Goal: Task Accomplishment & Management: Use online tool/utility

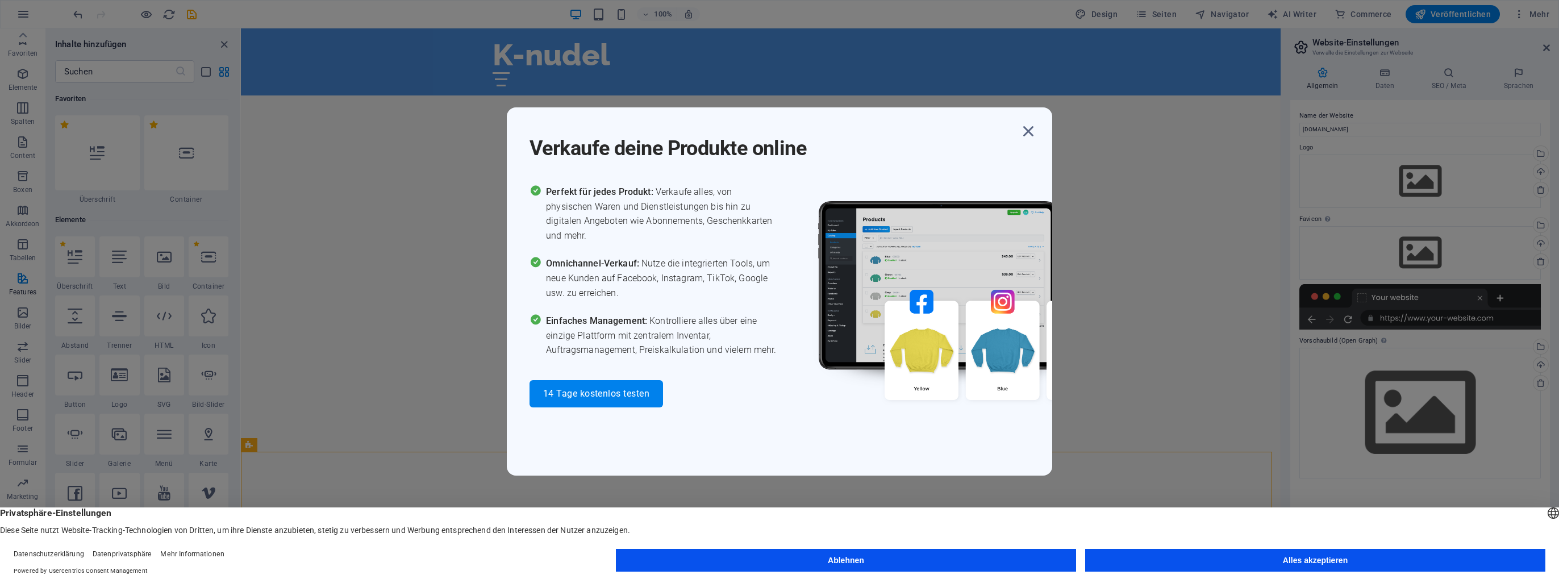
scroll to position [5452, 0]
click at [156, 349] on div "Verkaufe deine Produkte online Perfekt für jedes Produkt: Verkaufe alles, von p…" at bounding box center [779, 291] width 1559 height 583
click at [1022, 139] on icon "button" at bounding box center [1028, 131] width 20 height 20
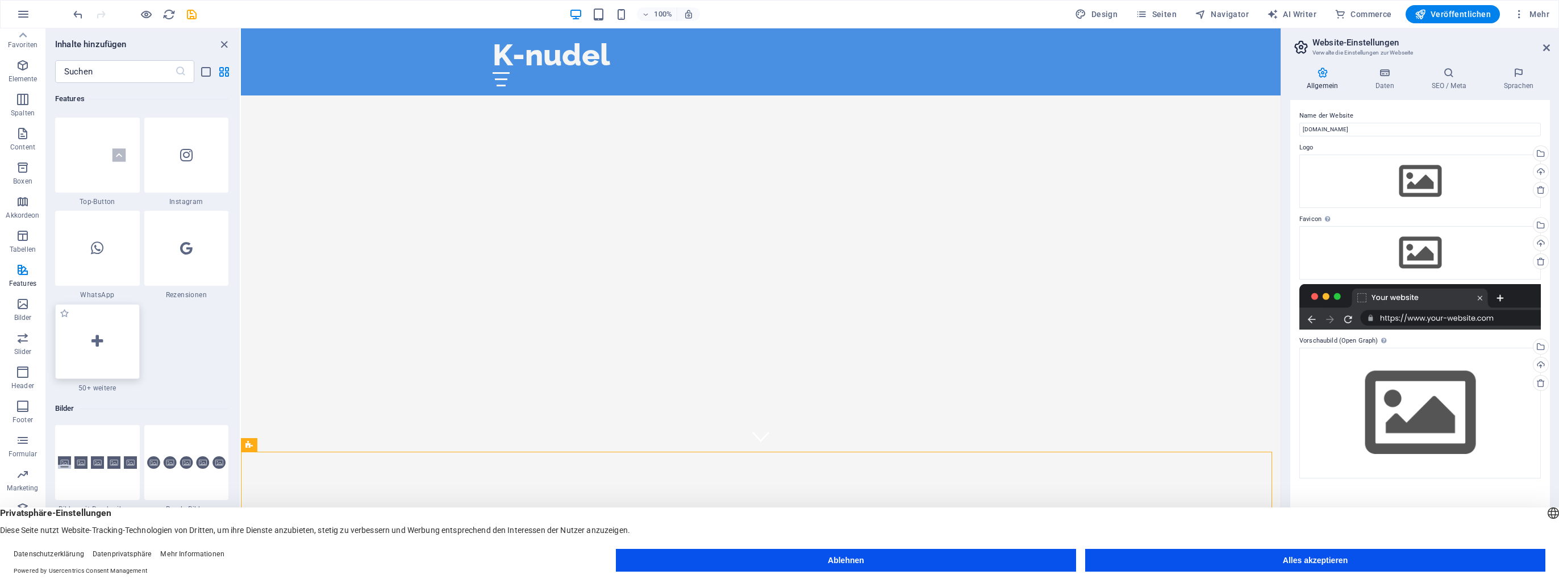
click at [95, 347] on icon at bounding box center [96, 341] width 11 height 15
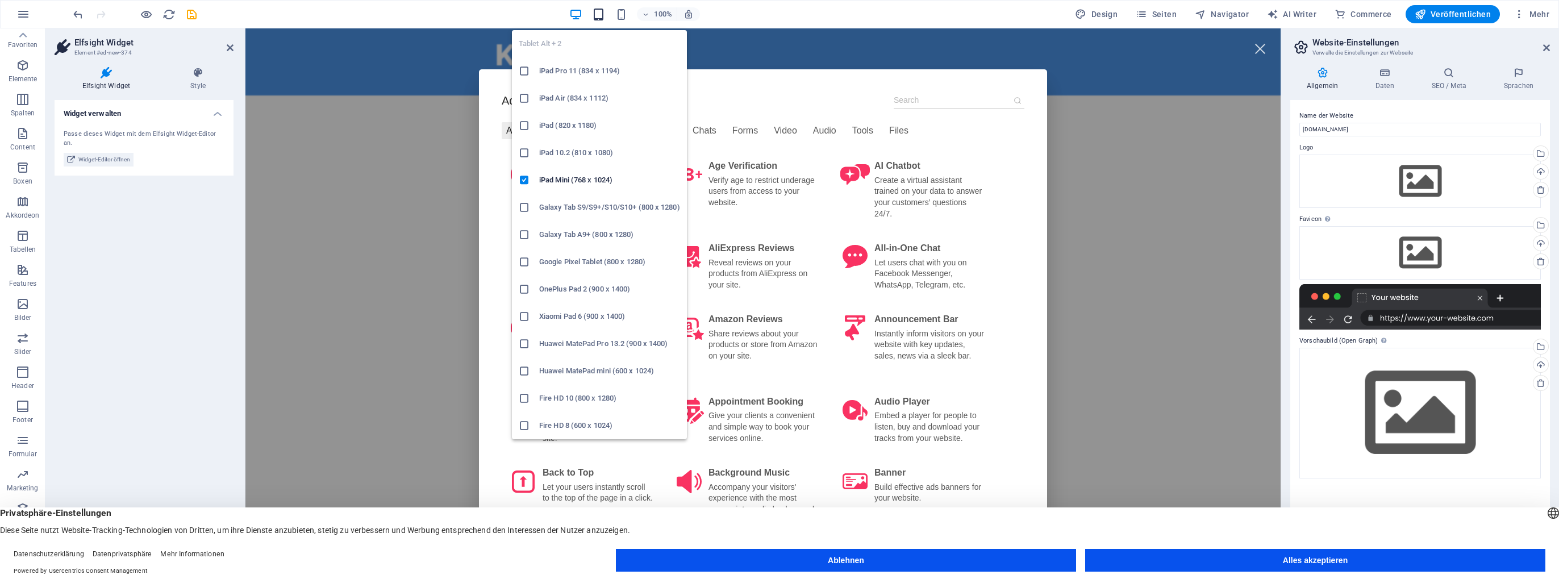
click at [600, 13] on icon "button" at bounding box center [598, 14] width 13 height 13
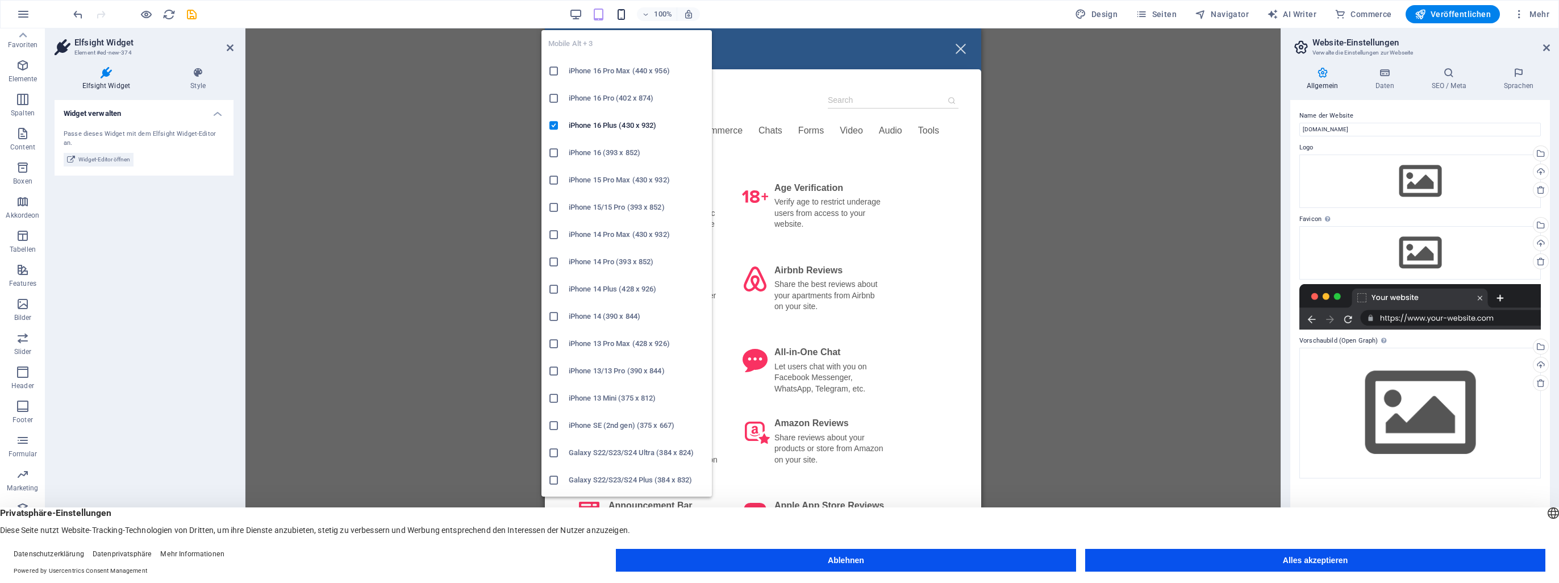
click at [623, 13] on icon "button" at bounding box center [621, 14] width 13 height 13
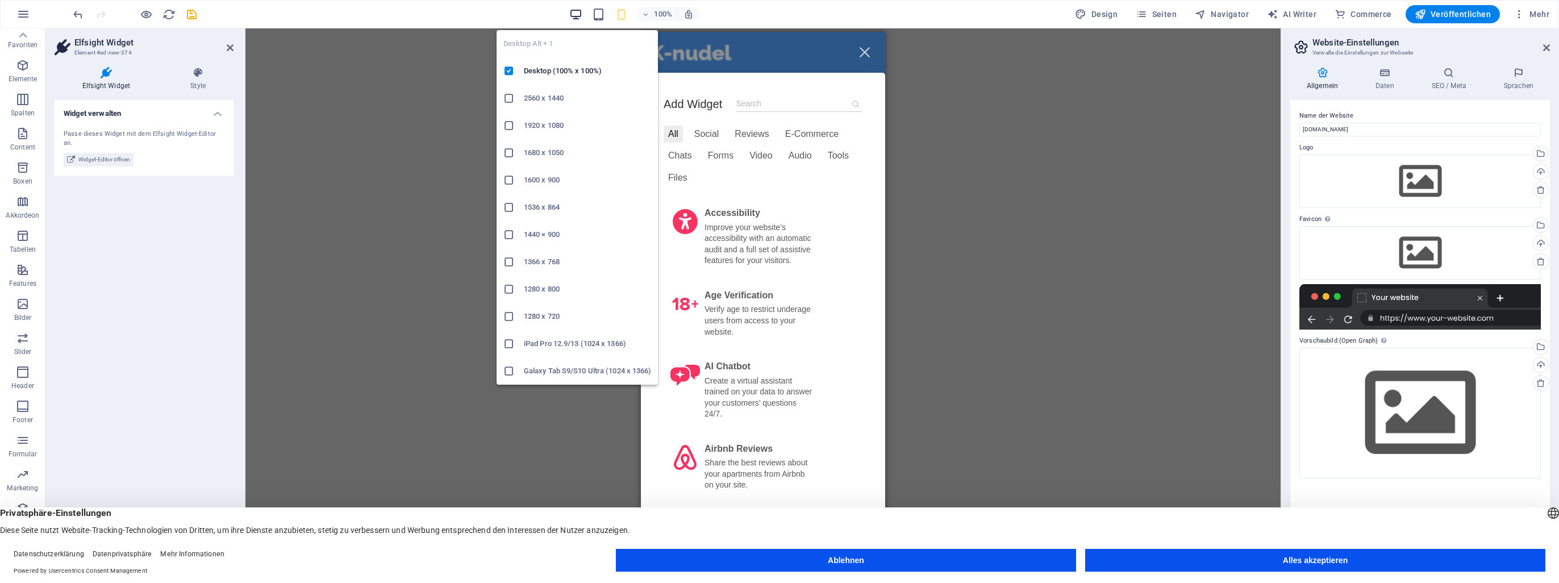
click at [582, 16] on icon "button" at bounding box center [575, 14] width 13 height 13
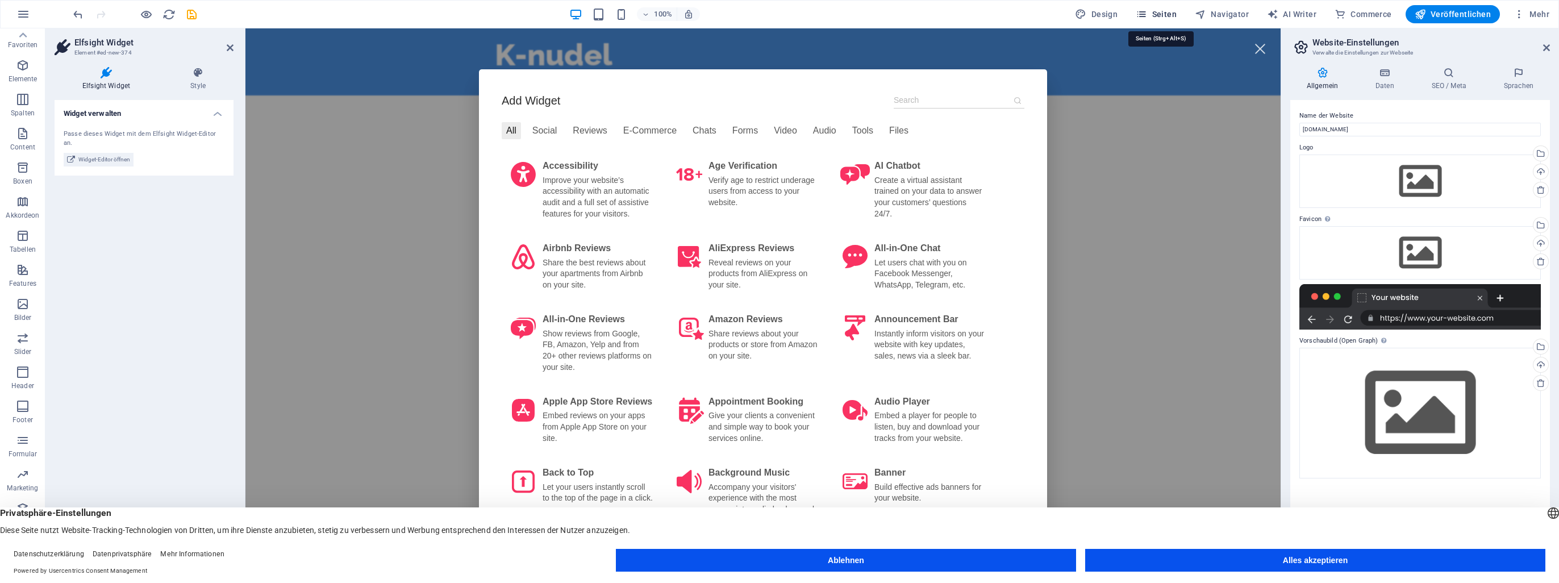
click at [1162, 10] on span "Seiten" at bounding box center [1156, 14] width 41 height 11
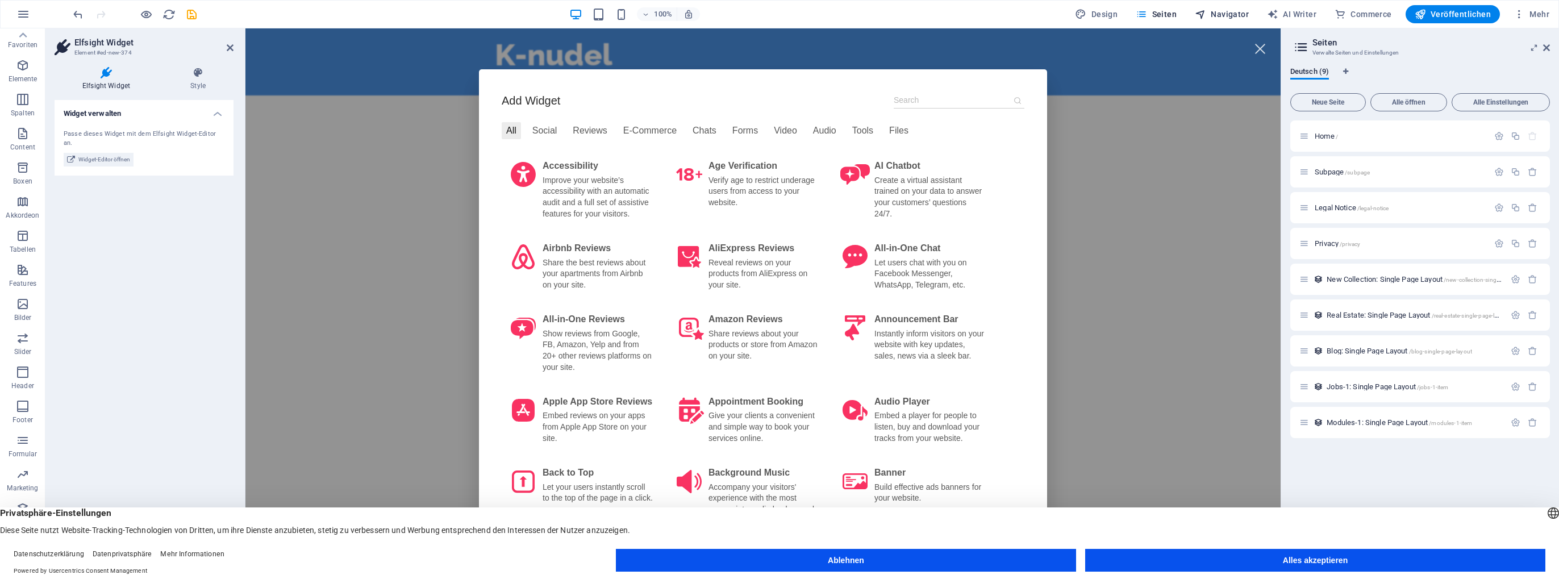
click at [1236, 14] on span "Navigator" at bounding box center [1222, 14] width 54 height 11
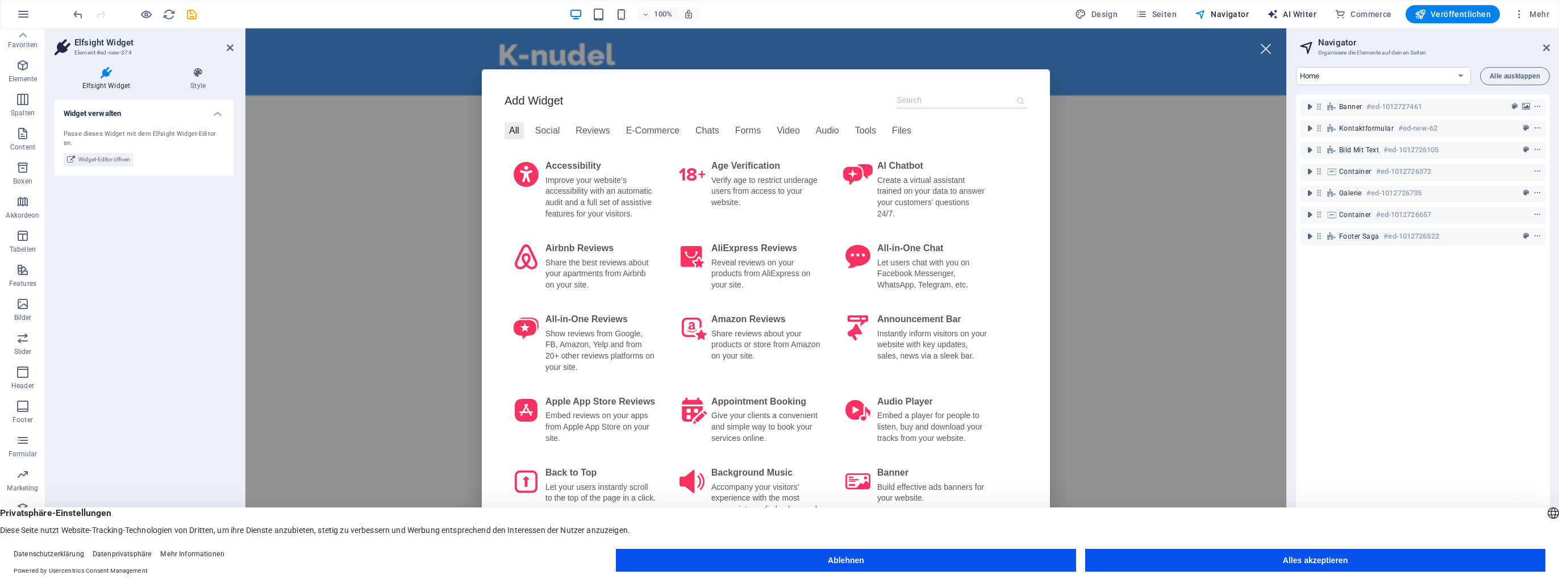
click at [1316, 13] on span "AI Writer" at bounding box center [1291, 14] width 49 height 11
select select "English"
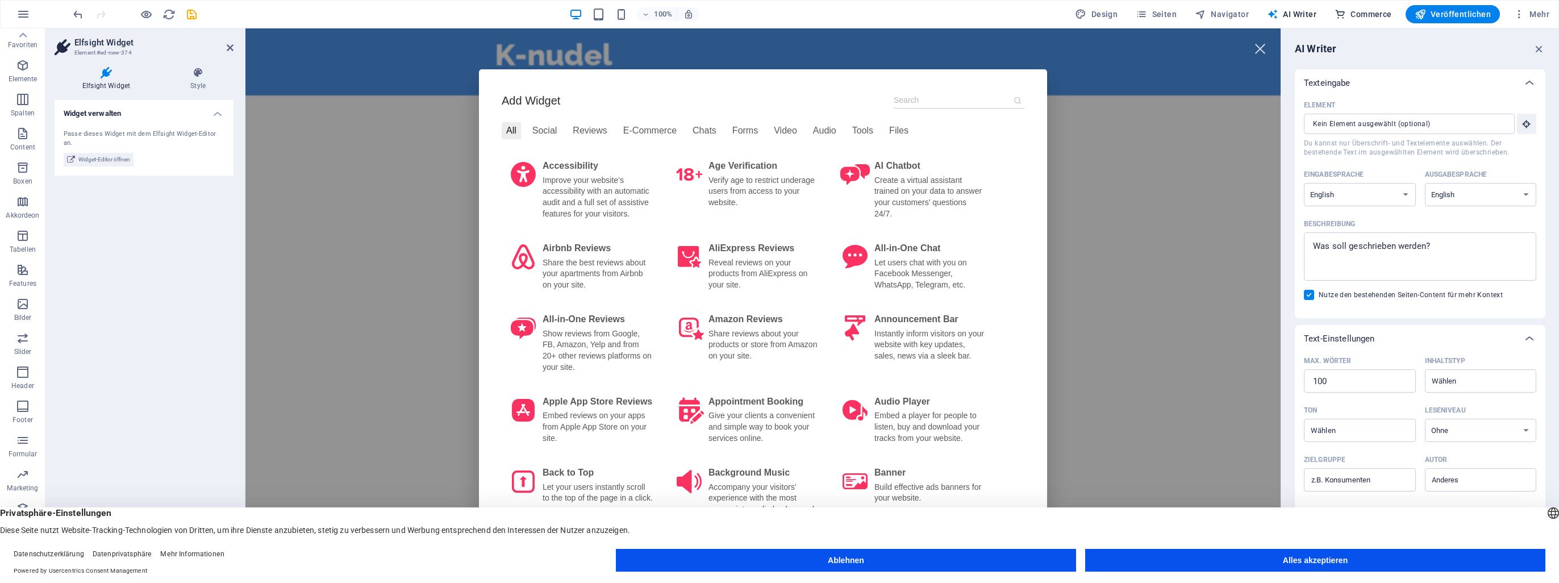
click at [1353, 14] on span "Commerce" at bounding box center [1363, 14] width 57 height 11
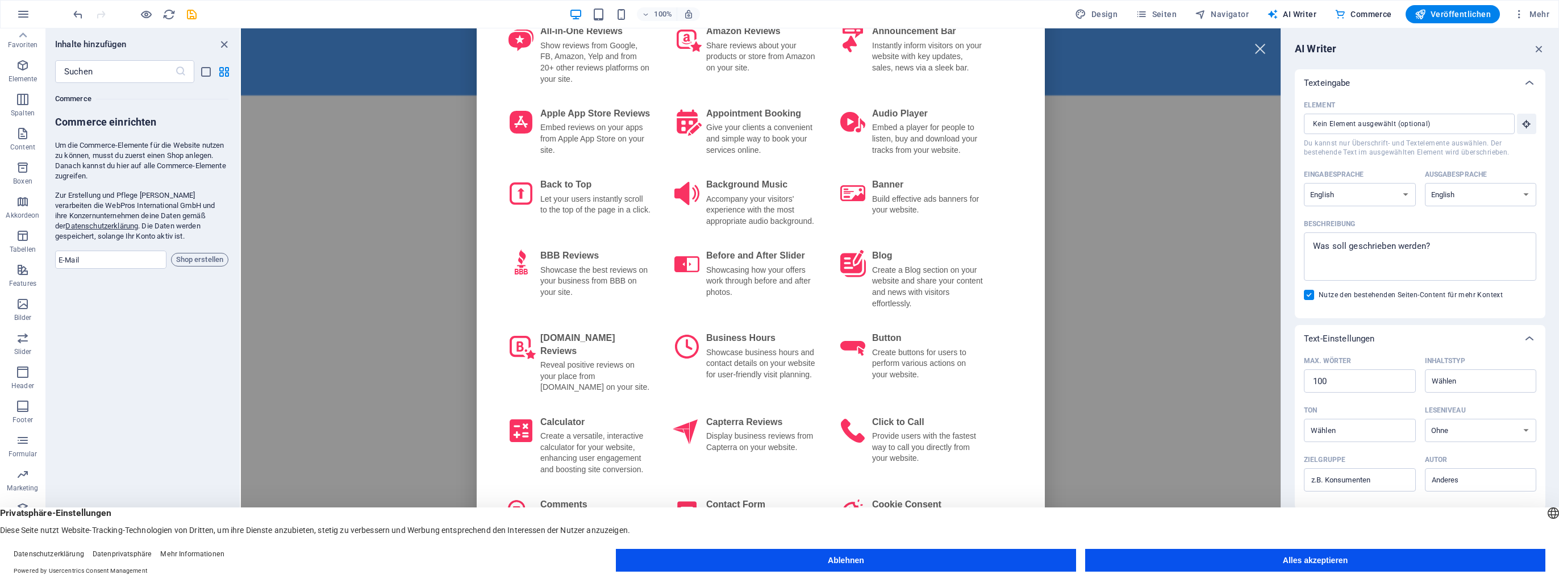
scroll to position [0, 0]
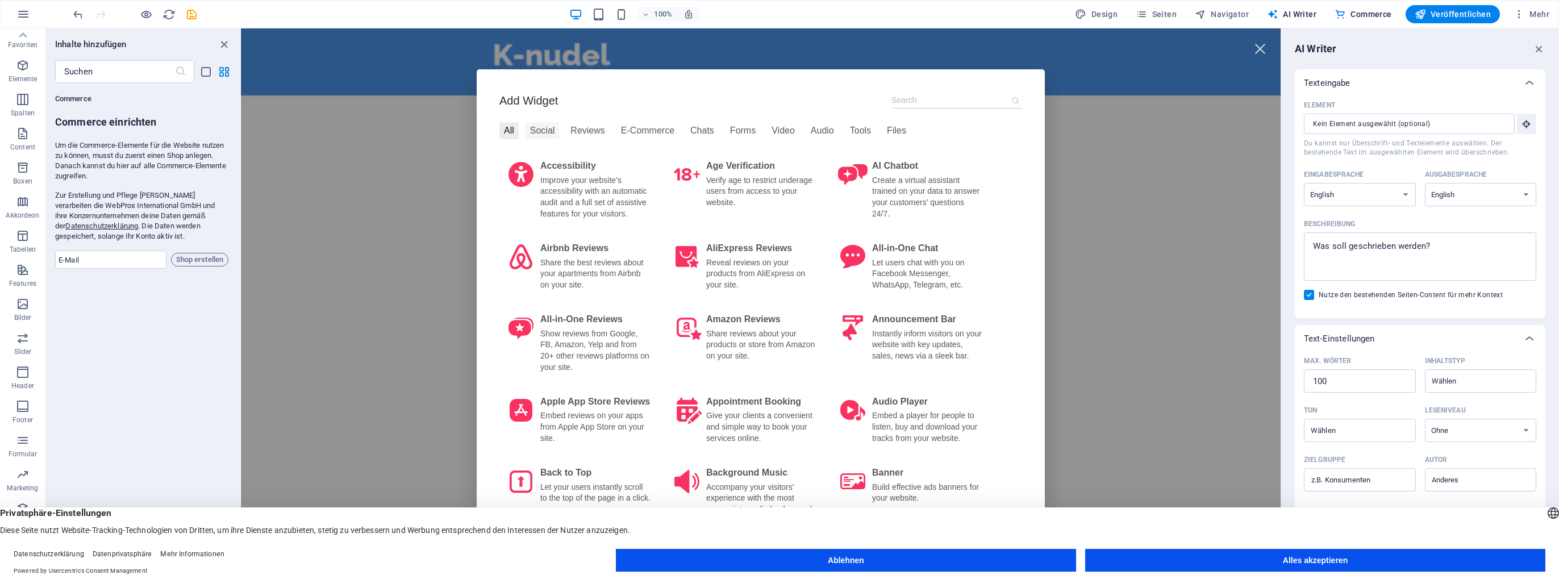
click at [539, 132] on div "Social" at bounding box center [543, 130] width 34 height 17
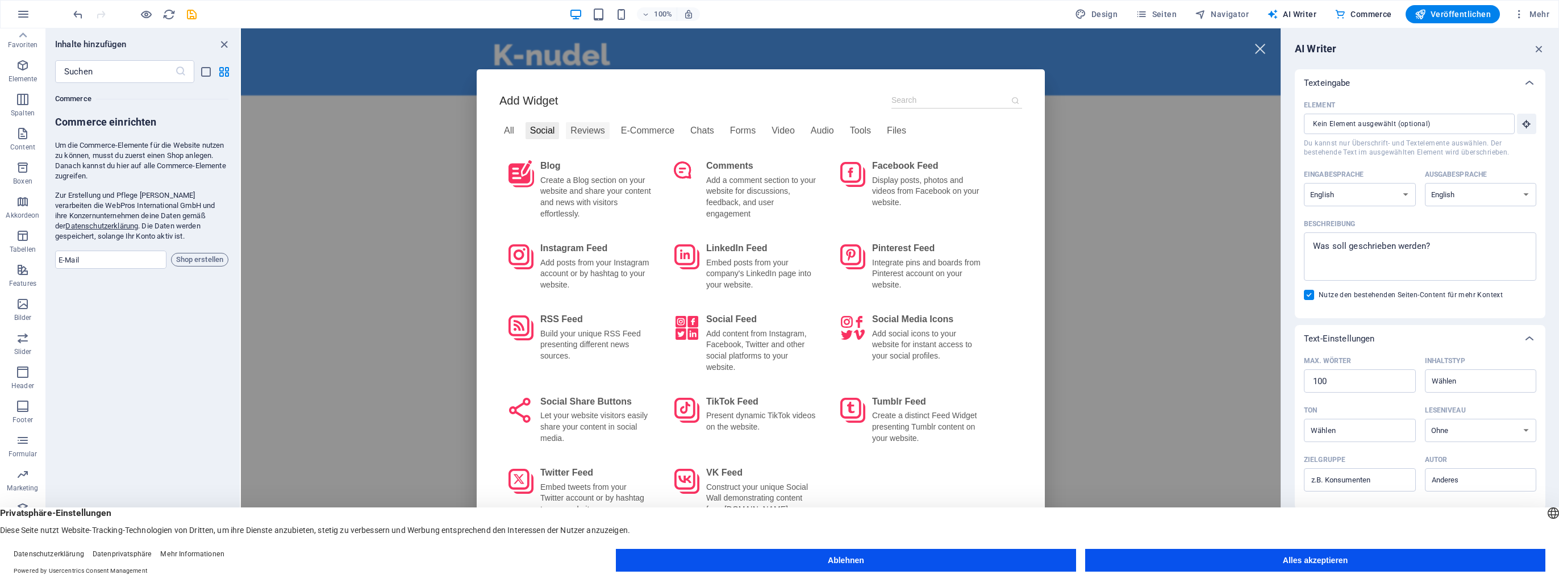
click at [574, 127] on div "Reviews" at bounding box center [587, 130] width 43 height 17
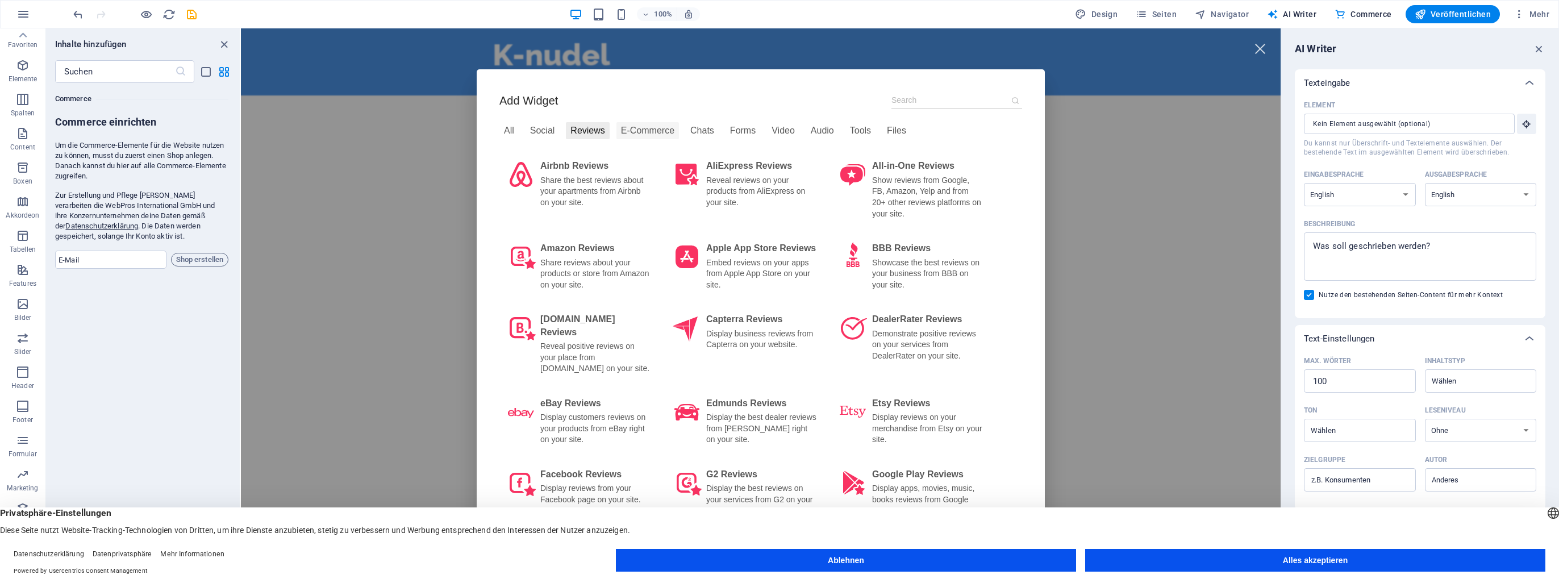
click at [627, 131] on div "E-Commerce" at bounding box center [647, 130] width 63 height 17
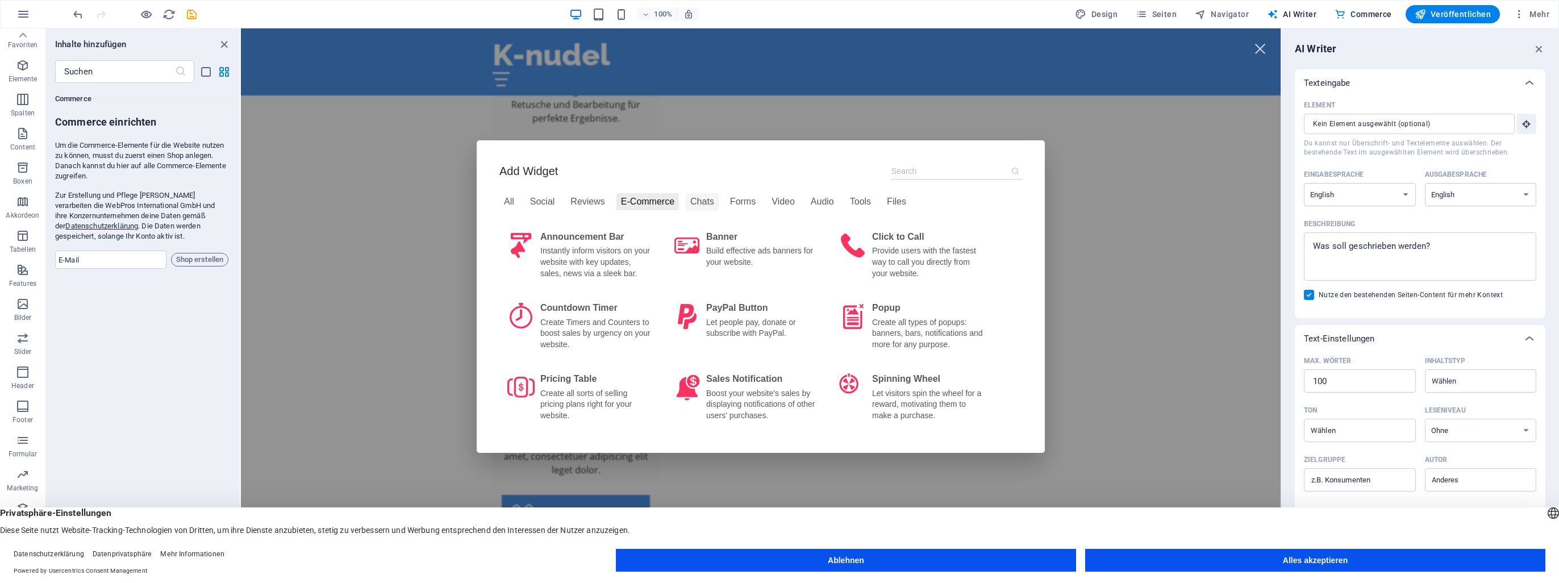
click at [686, 205] on div "Chats" at bounding box center [702, 201] width 33 height 17
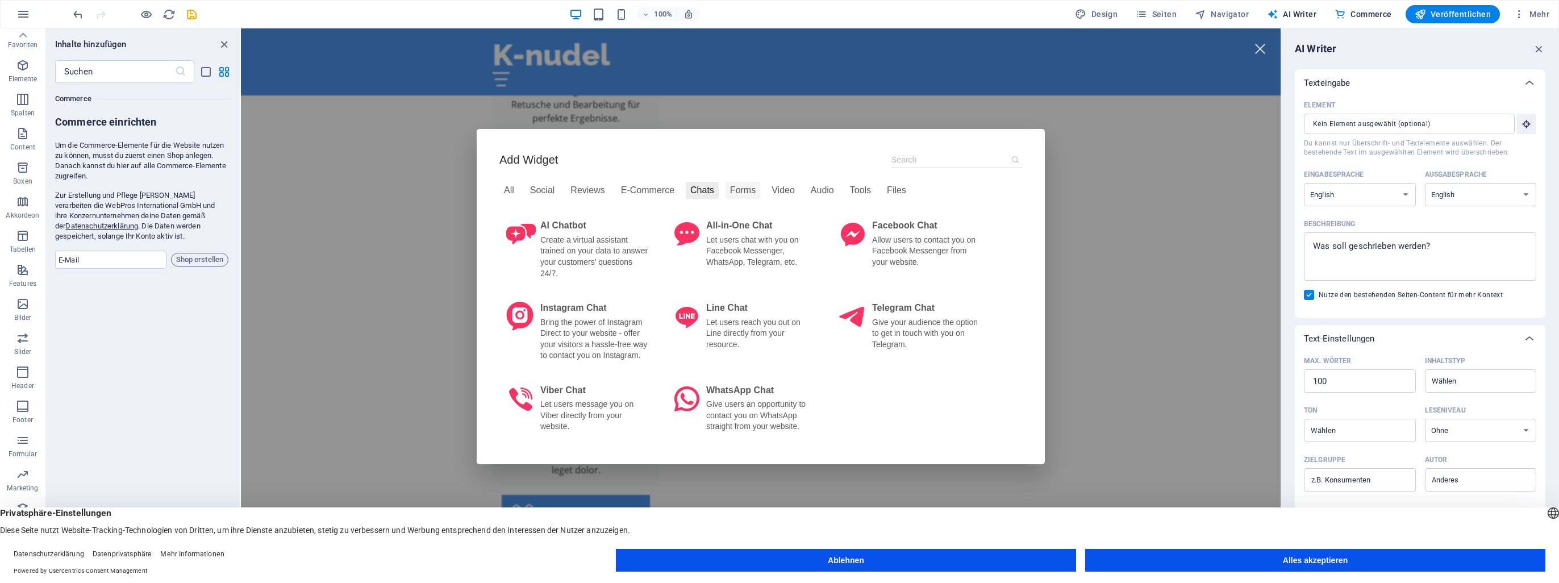
click at [726, 199] on div "Forms" at bounding box center [743, 190] width 35 height 17
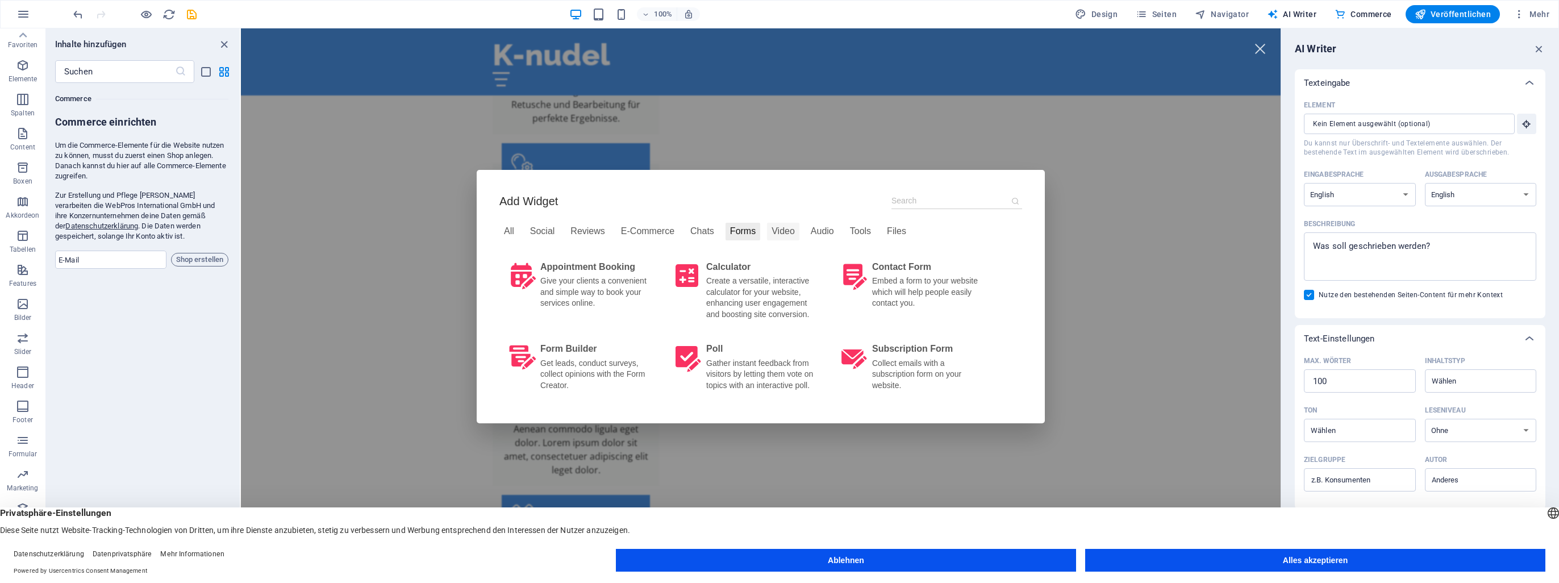
click at [767, 229] on div "Video" at bounding box center [783, 231] width 32 height 17
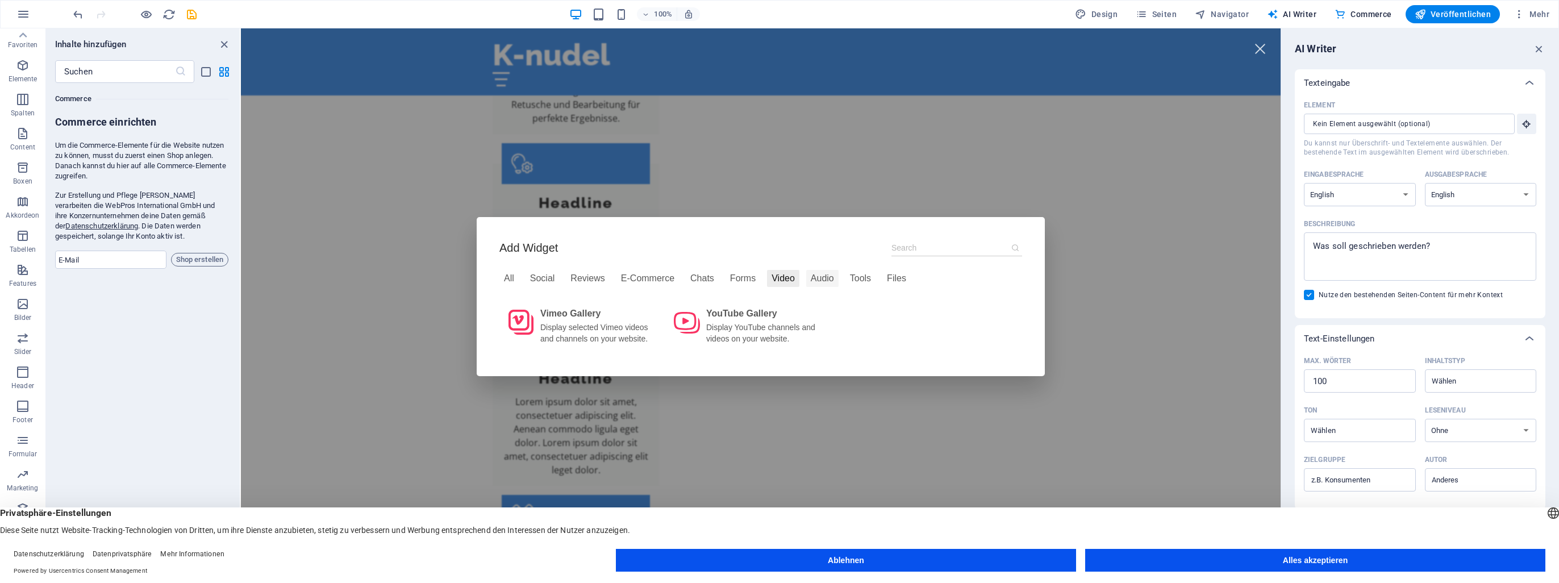
click at [806, 280] on div "Audio" at bounding box center [822, 278] width 32 height 17
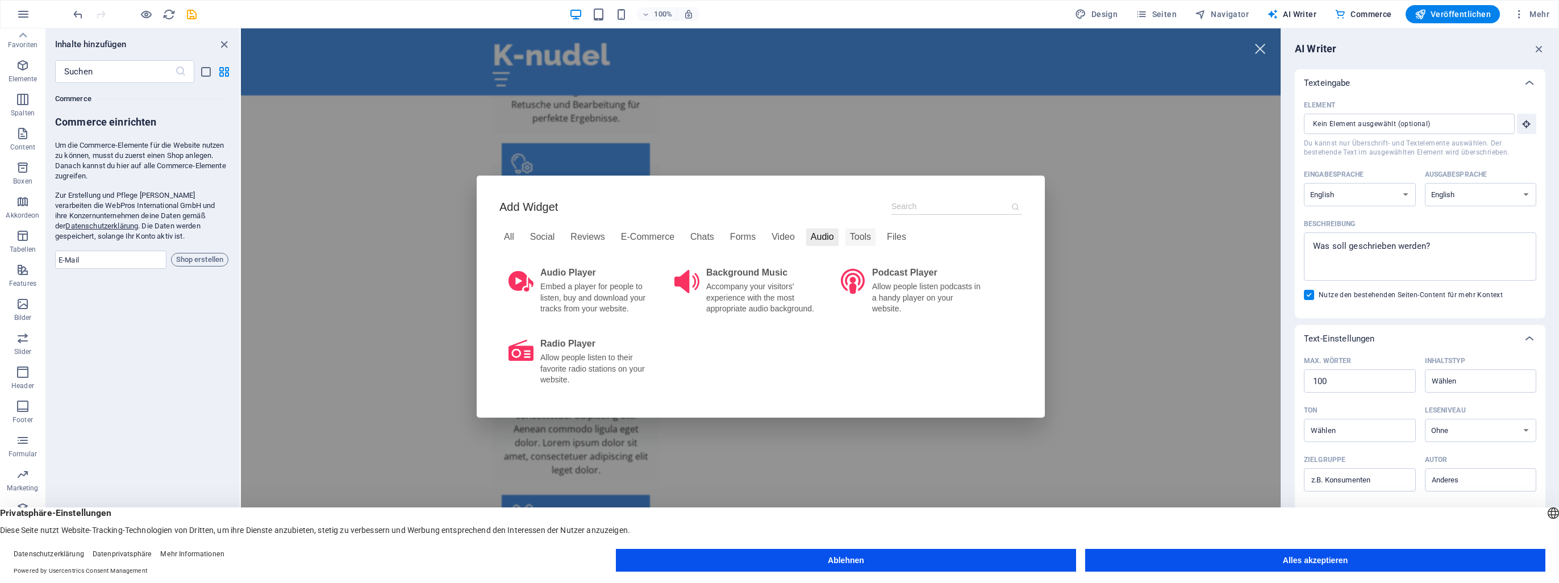
click at [845, 239] on div "Tools" at bounding box center [860, 236] width 30 height 17
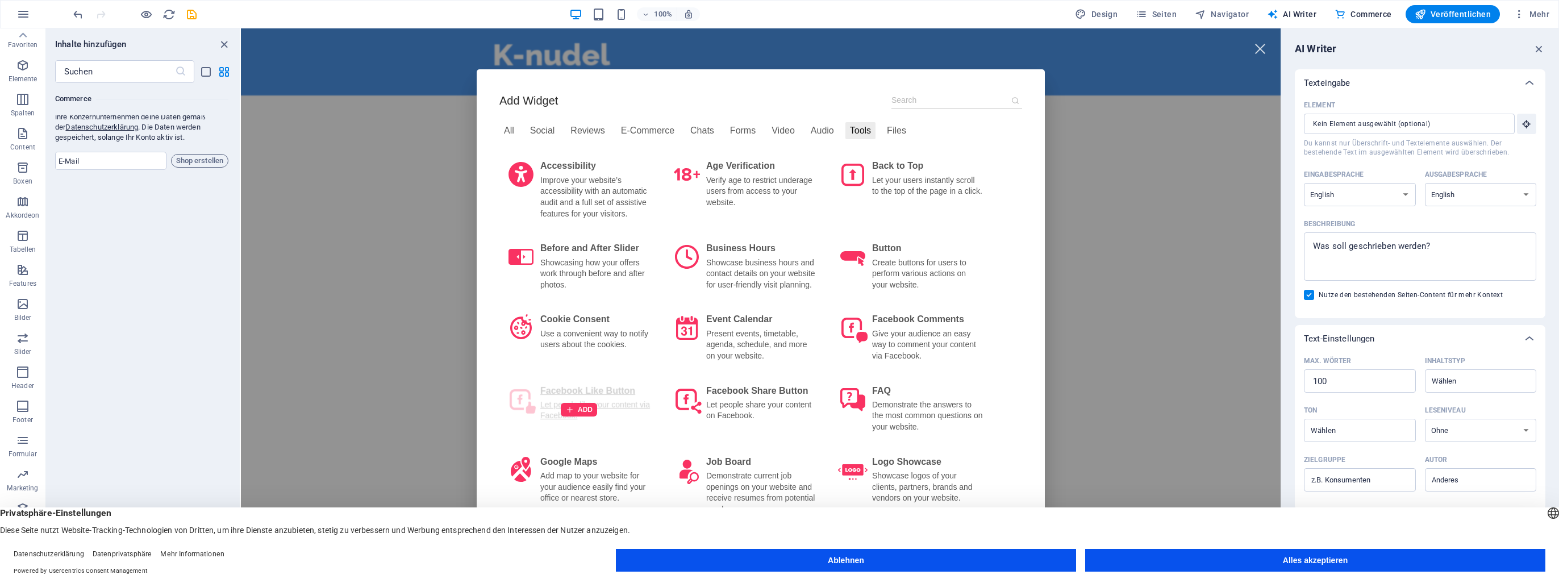
scroll to position [11063, 0]
click at [868, 555] on button "Ablehnen" at bounding box center [846, 560] width 460 height 23
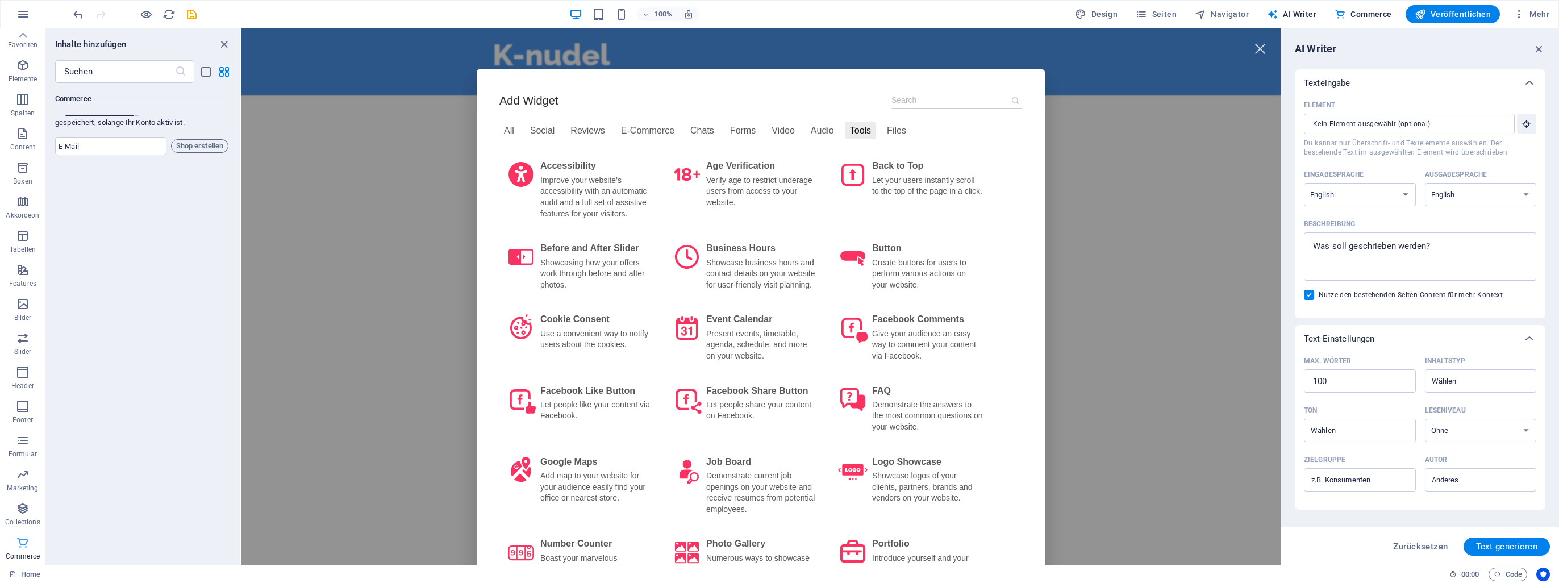
click at [18, 548] on icon "button" at bounding box center [23, 543] width 14 height 14
click at [23, 509] on icon "button" at bounding box center [23, 509] width 14 height 14
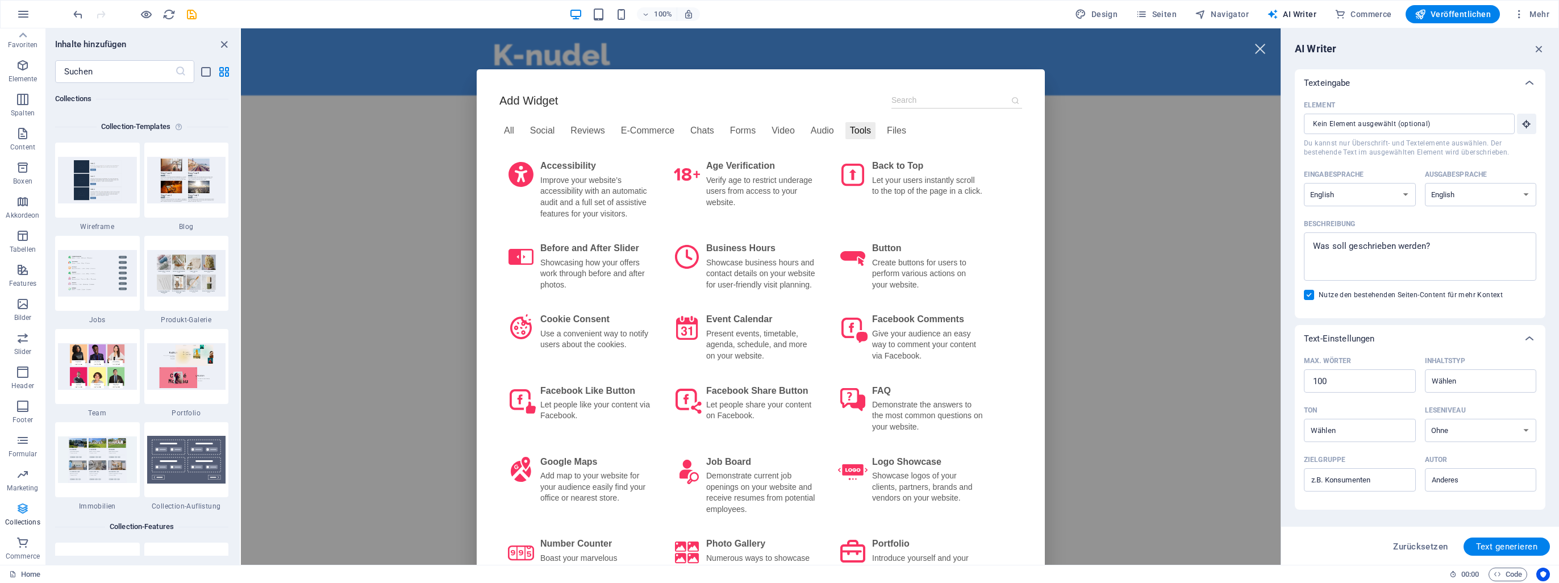
scroll to position [10401, 0]
click at [1003, 44] on div "Add Widget All Social Reviews E-Commerce Chats Forms Video Audio Tools Files Ac…" at bounding box center [761, 296] width 1040 height 536
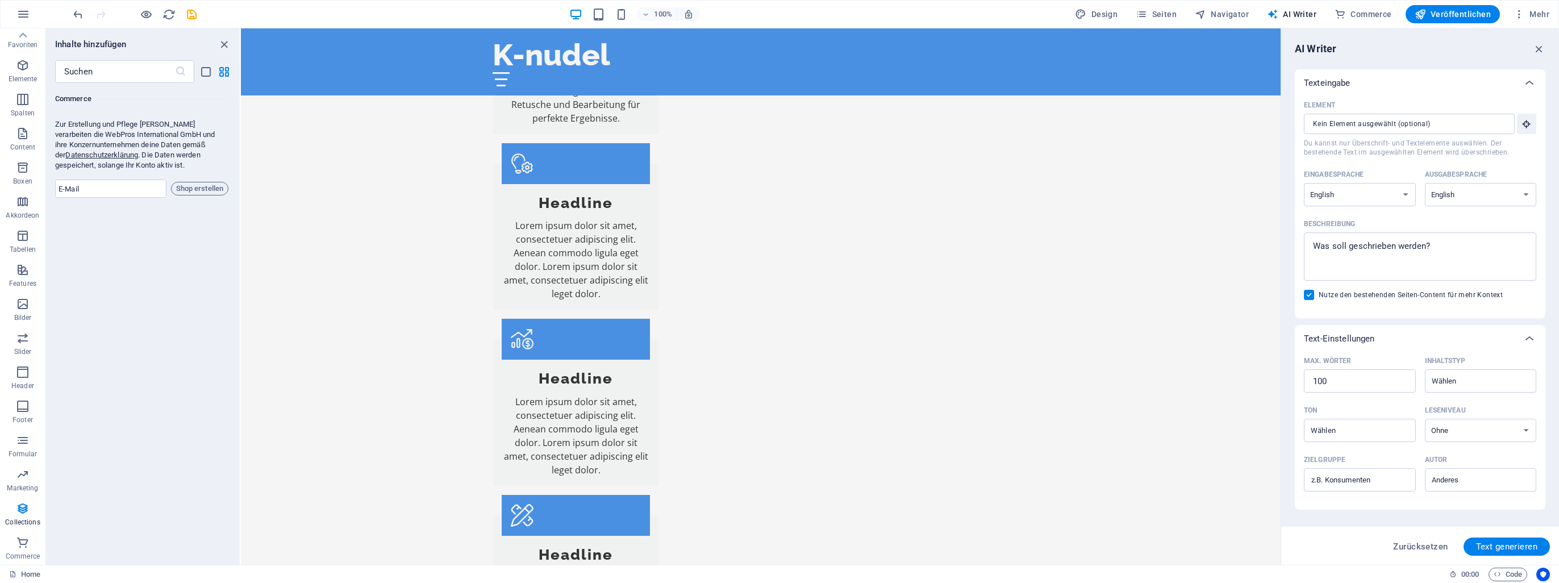
scroll to position [11075, 0]
click at [32, 552] on p "Commerce" at bounding box center [23, 556] width 34 height 9
click at [11, 546] on span "Commerce" at bounding box center [22, 549] width 45 height 27
click at [16, 511] on icon "button" at bounding box center [23, 509] width 14 height 14
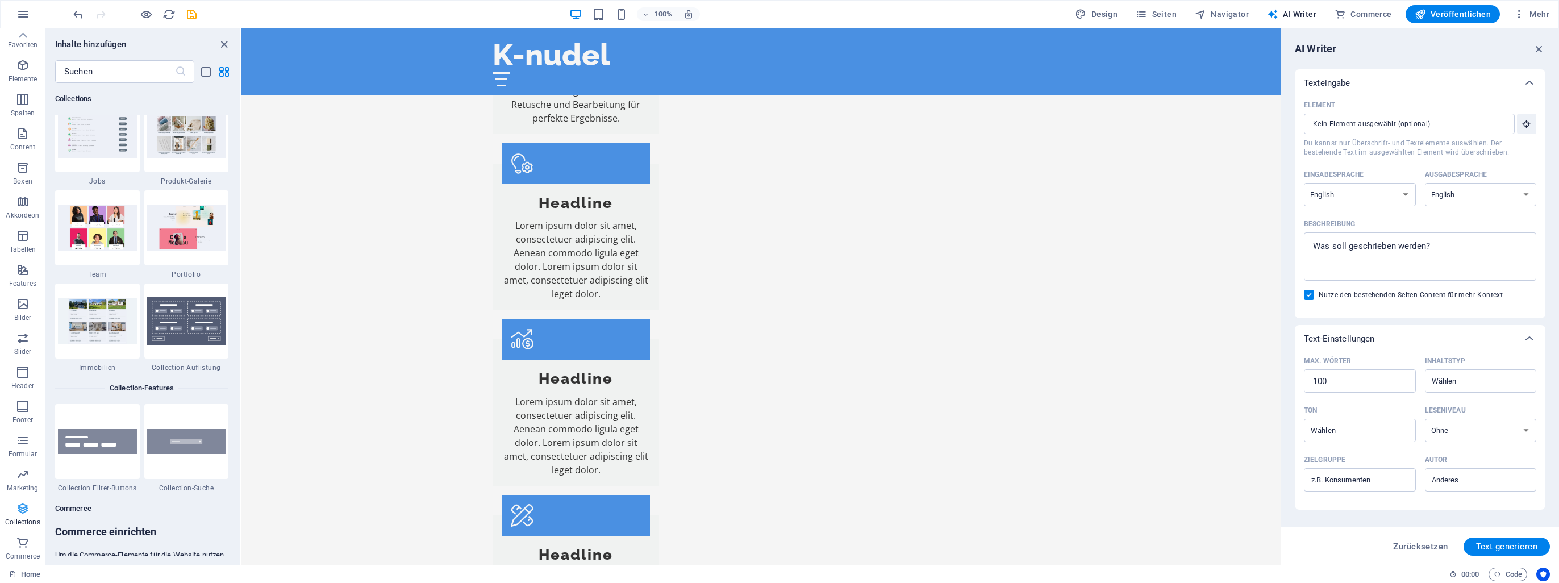
scroll to position [10401, 0]
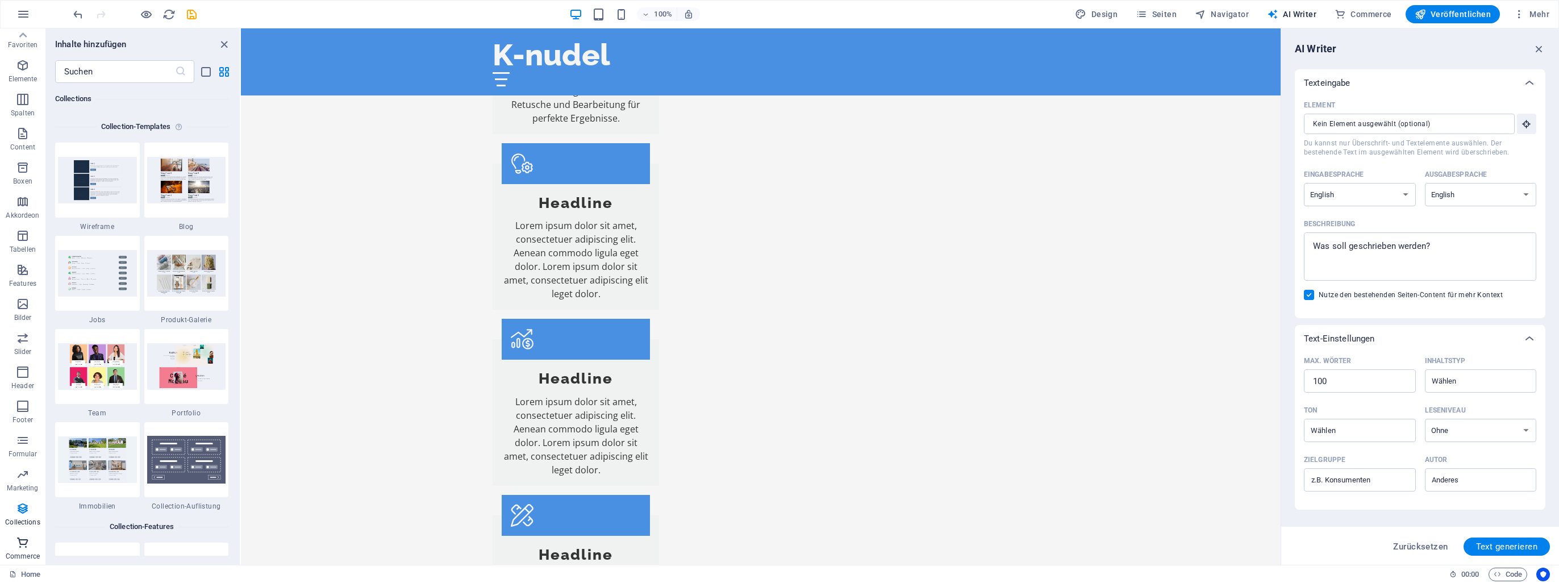
click at [18, 547] on icon "button" at bounding box center [23, 543] width 14 height 14
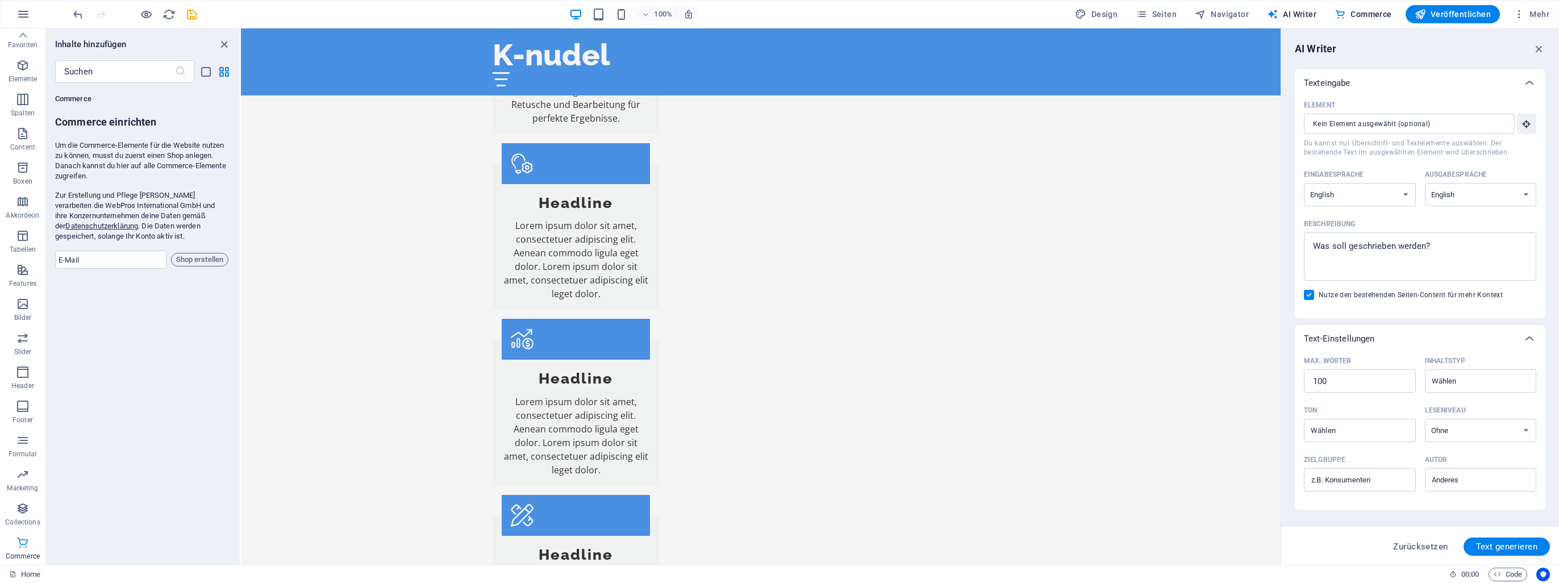
scroll to position [10950, 0]
click at [16, 521] on p "Collections" at bounding box center [22, 522] width 35 height 9
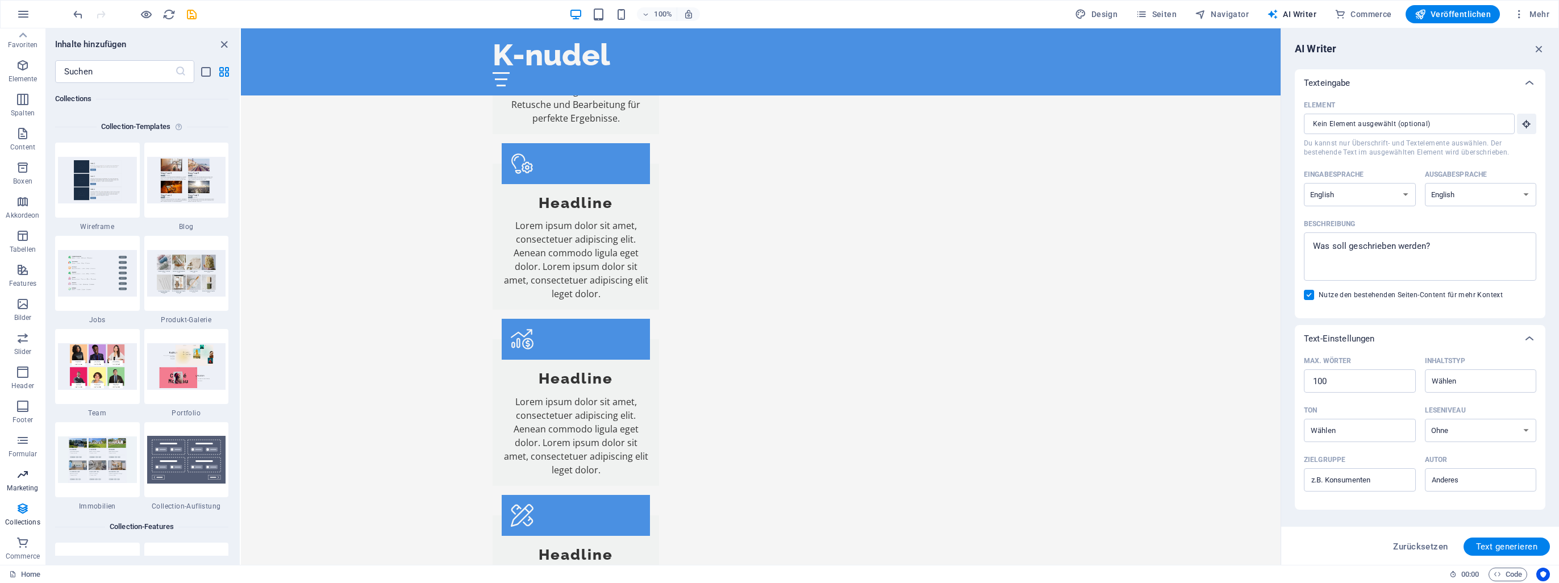
click at [18, 476] on icon "button" at bounding box center [23, 475] width 14 height 14
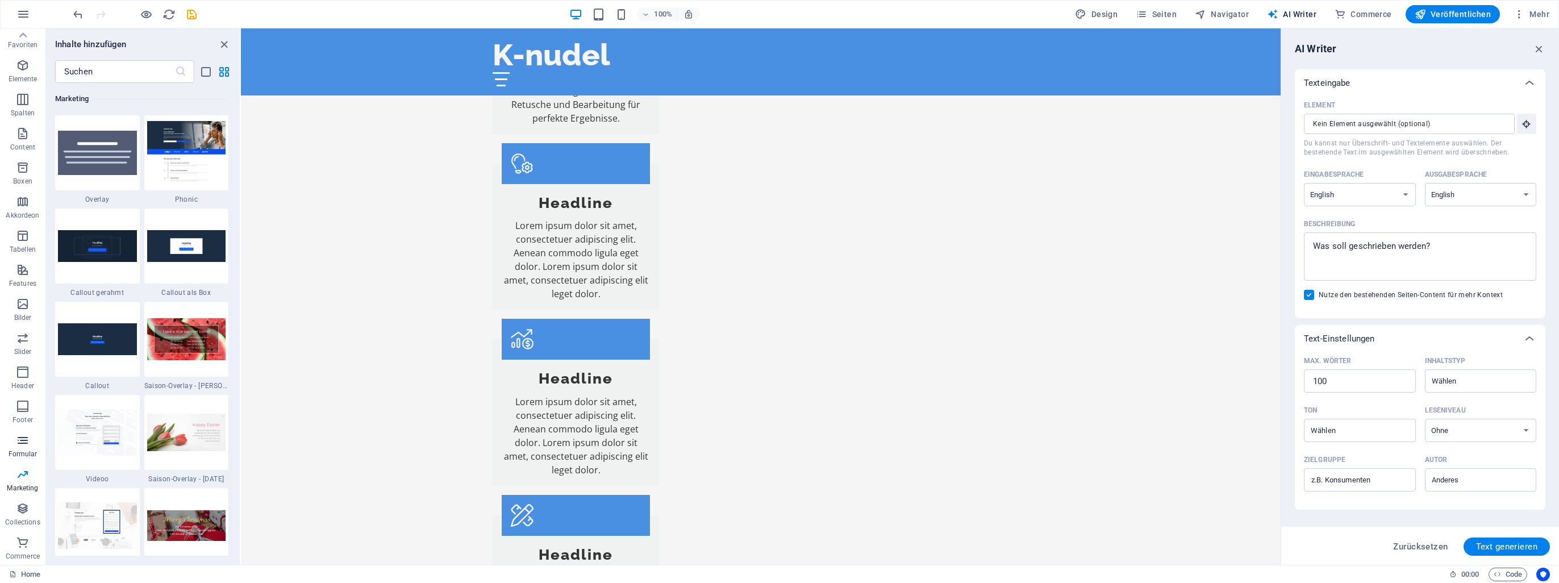
scroll to position [9255, 0]
click at [26, 556] on p "Commerce" at bounding box center [23, 556] width 34 height 9
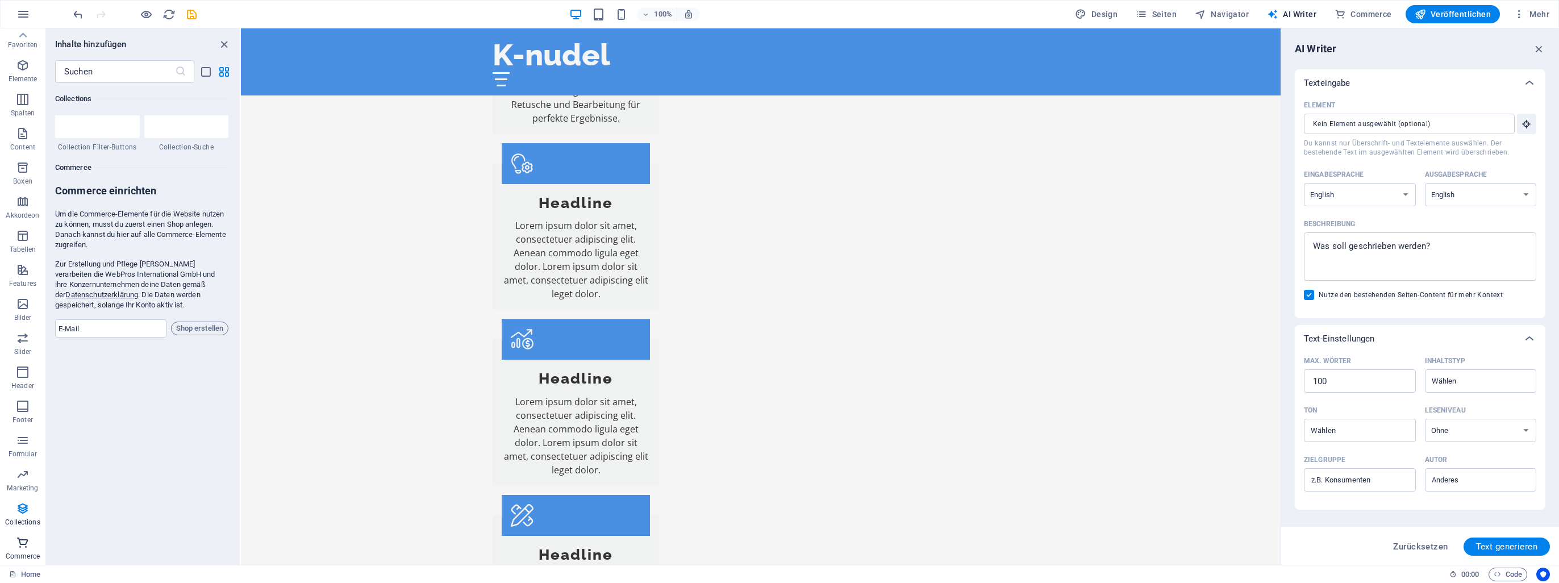
scroll to position [10949, 0]
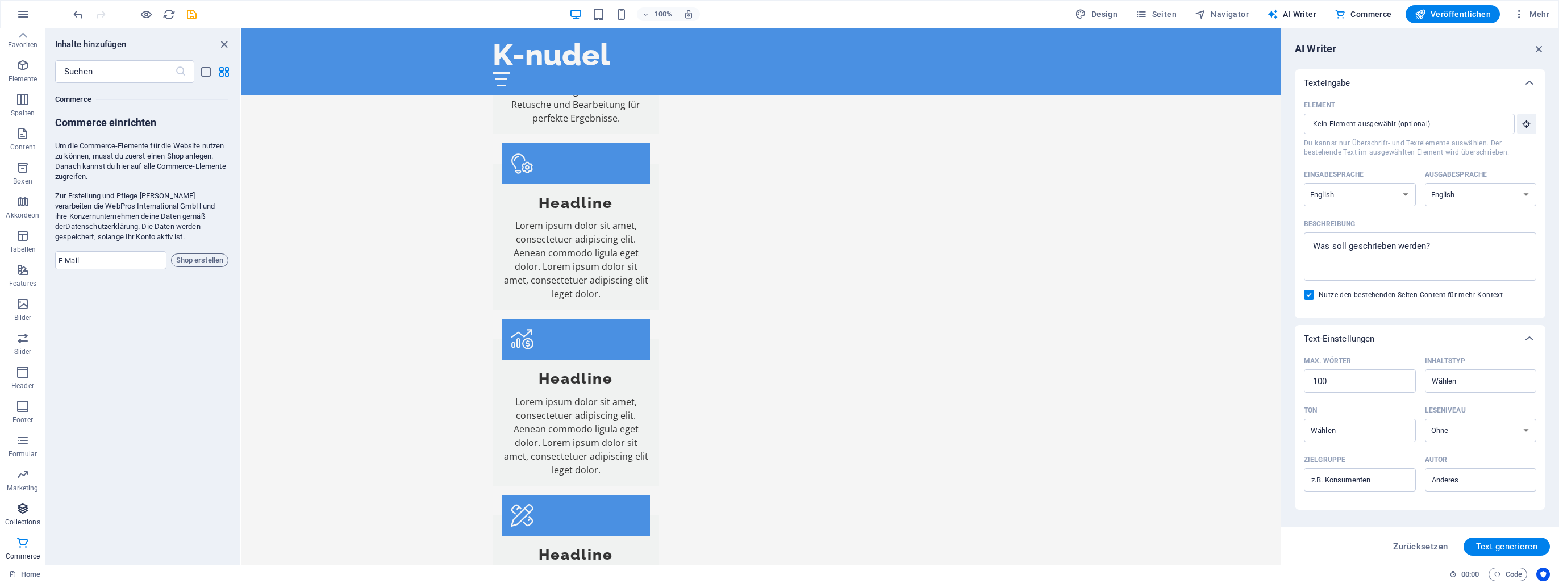
click at [28, 516] on span "Collections" at bounding box center [22, 515] width 45 height 27
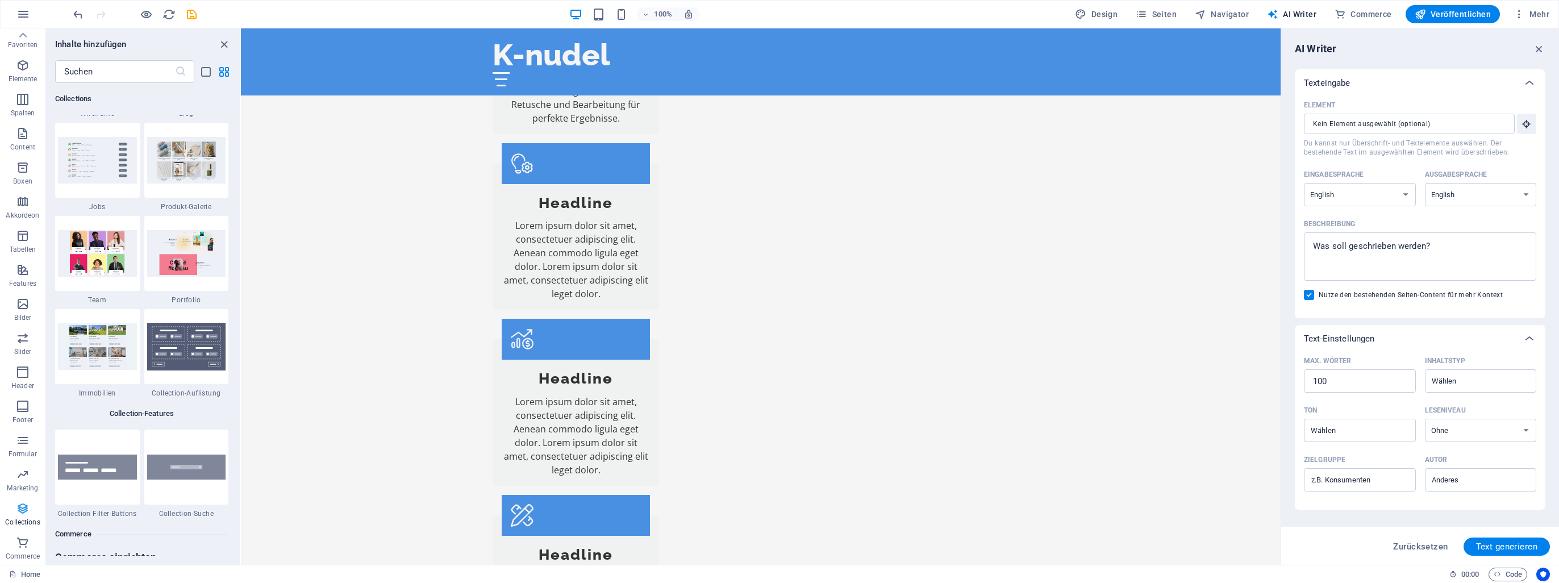
scroll to position [10401, 0]
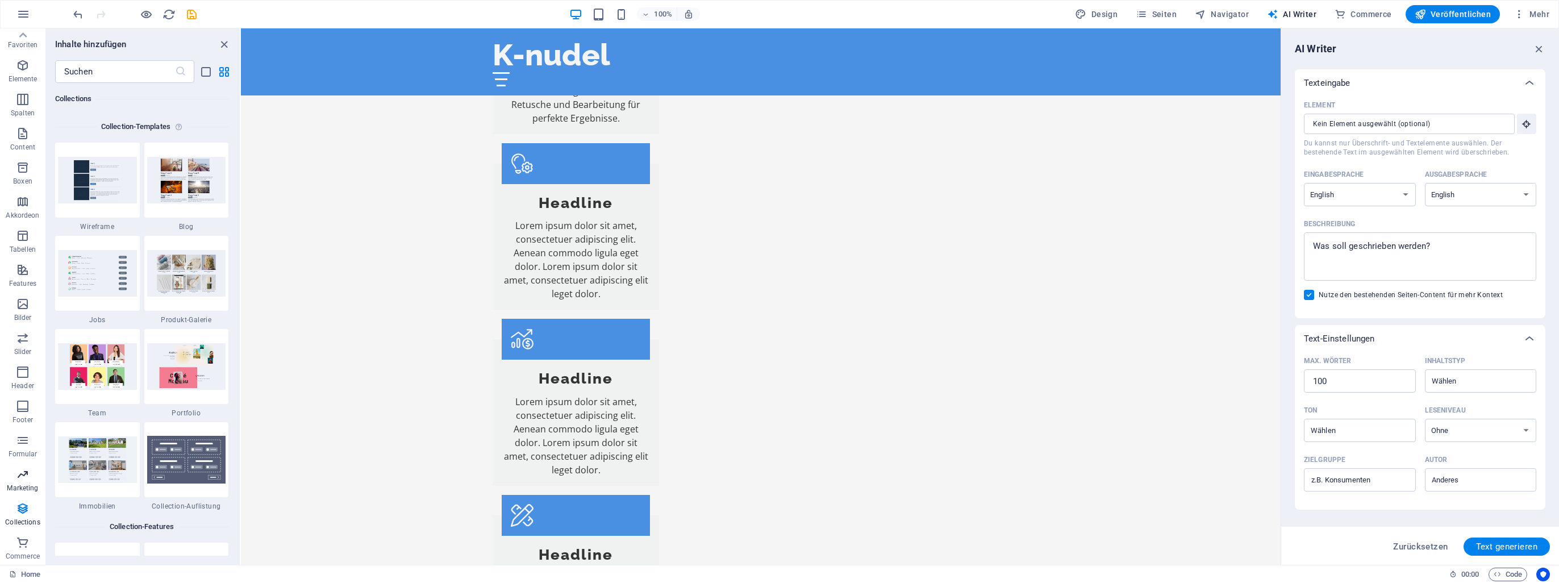
click at [23, 480] on icon "button" at bounding box center [23, 475] width 14 height 14
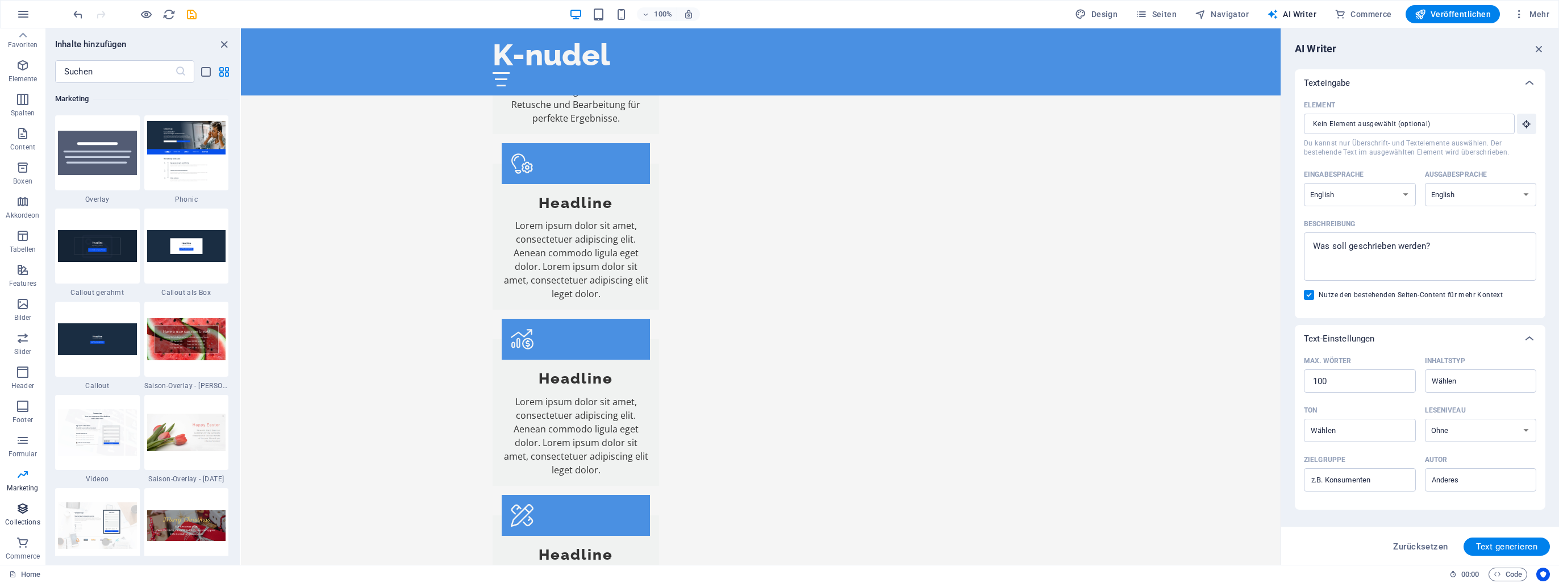
click at [21, 502] on icon "button" at bounding box center [23, 509] width 14 height 14
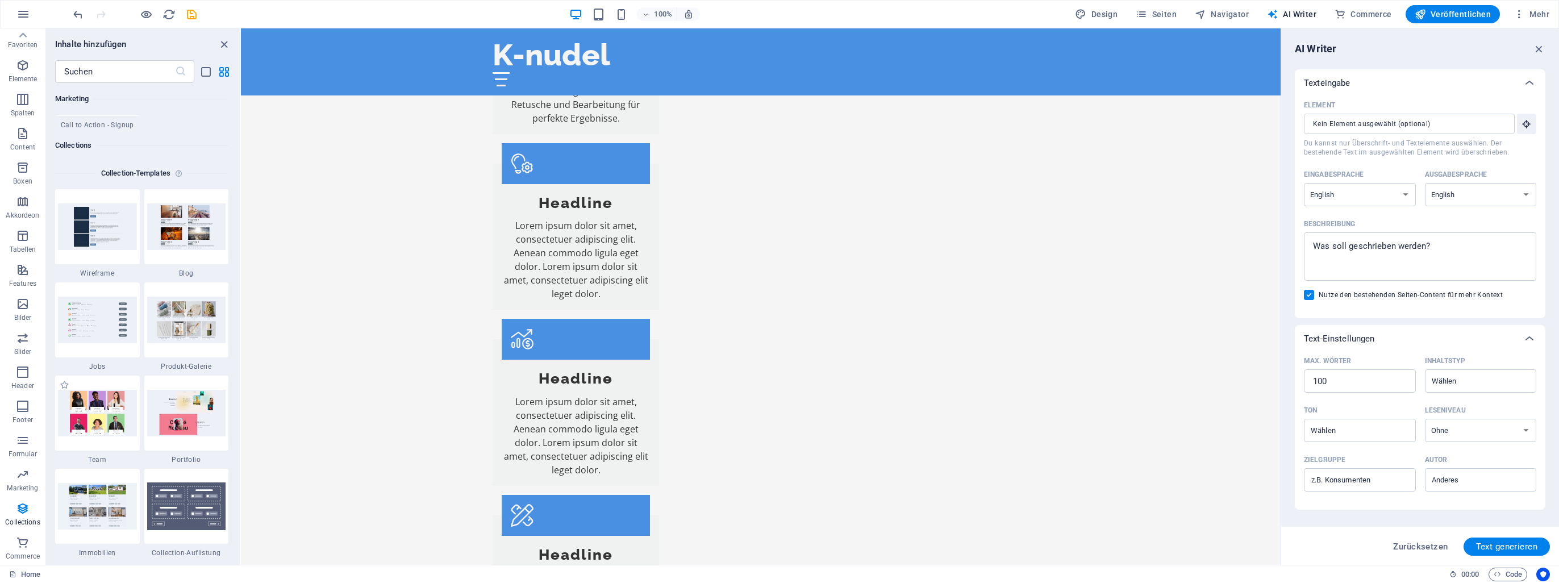
scroll to position [10401, 0]
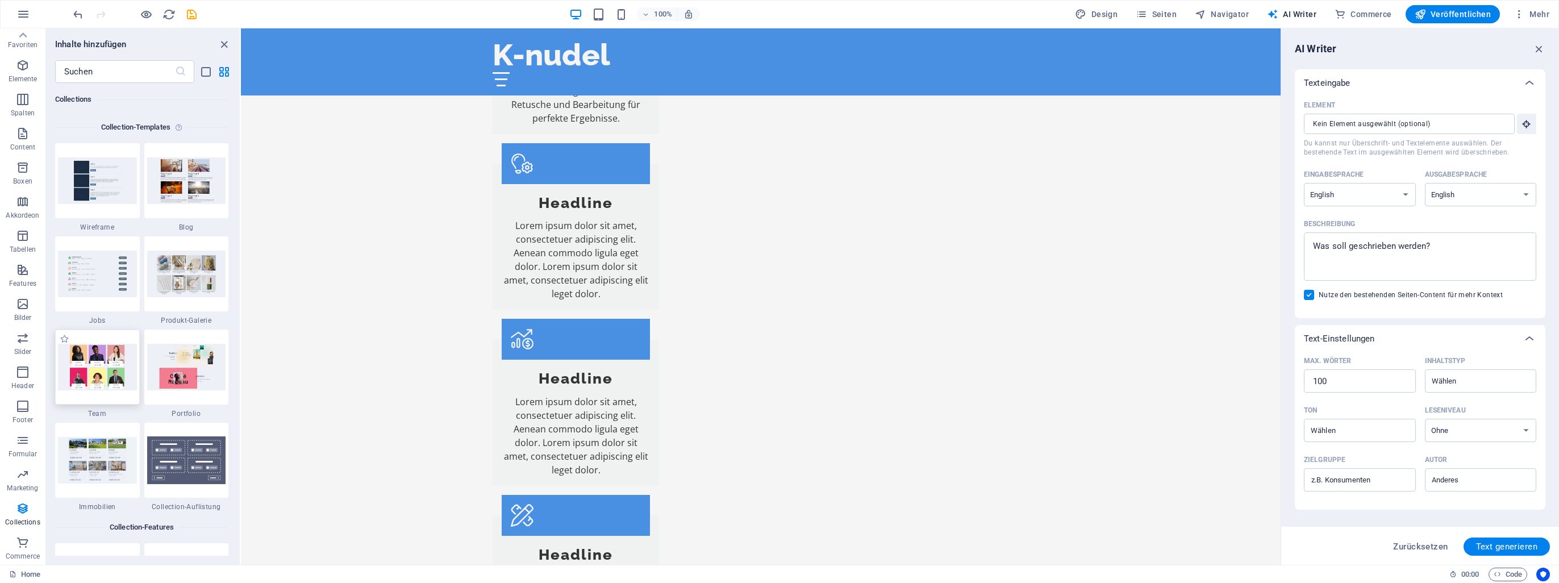
click at [90, 366] on img at bounding box center [97, 367] width 79 height 46
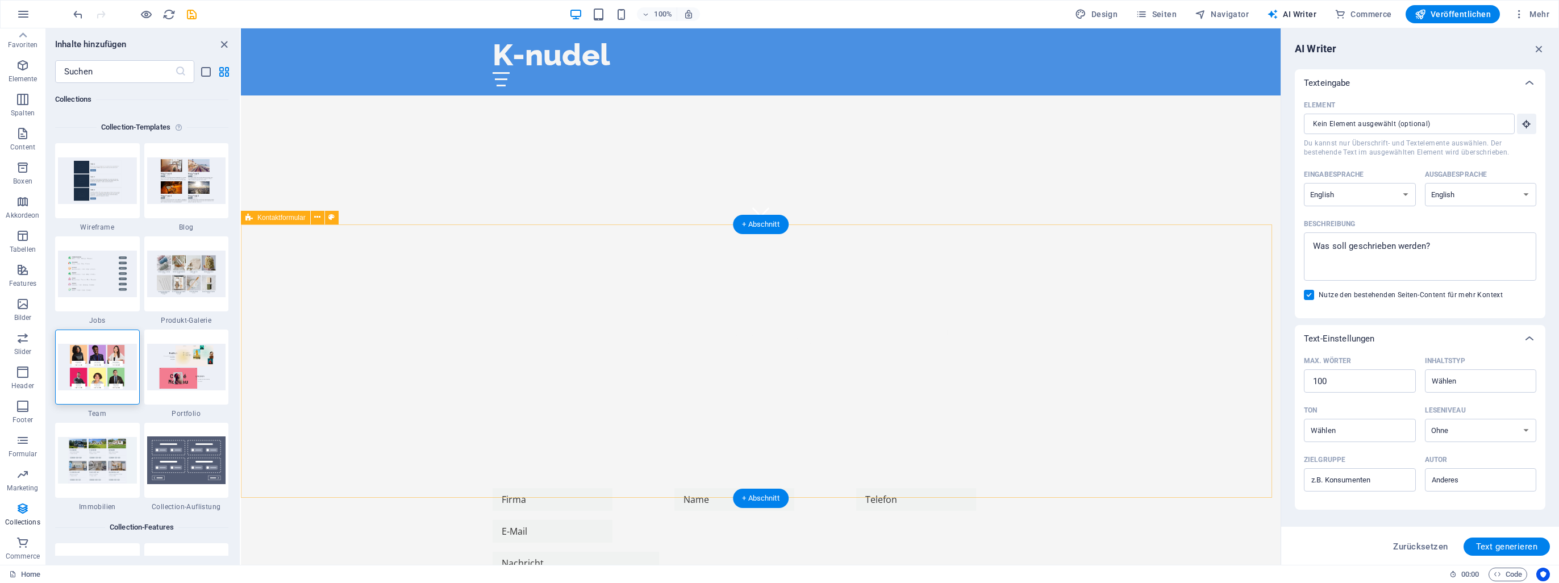
scroll to position [0, 0]
